Goal: Obtain resource: Obtain resource

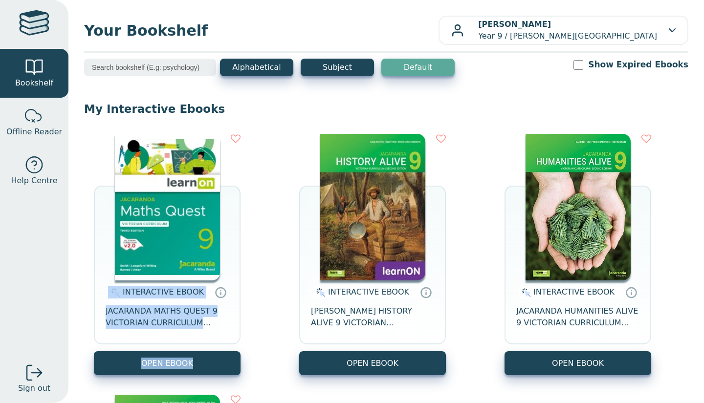
click at [269, 228] on div "INTERACTIVE EBOOK JACARANDA MATHS QUEST 9 VICTORIAN CURRICULUM LEARNON EBOOK 3E…" at bounding box center [386, 385] width 604 height 522
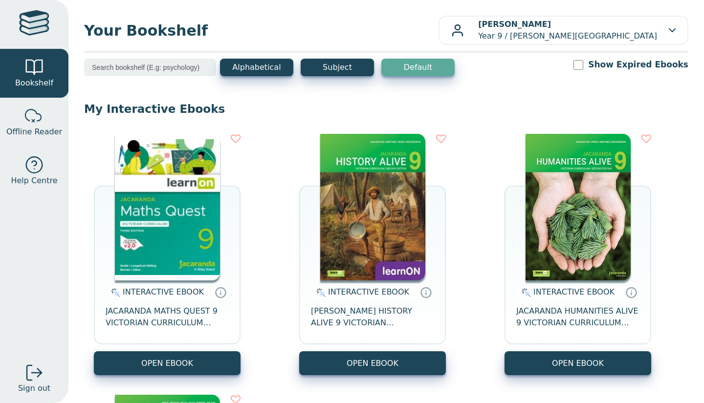
click at [163, 226] on img at bounding box center [167, 207] width 105 height 147
